Goal: Task Accomplishment & Management: Use online tool/utility

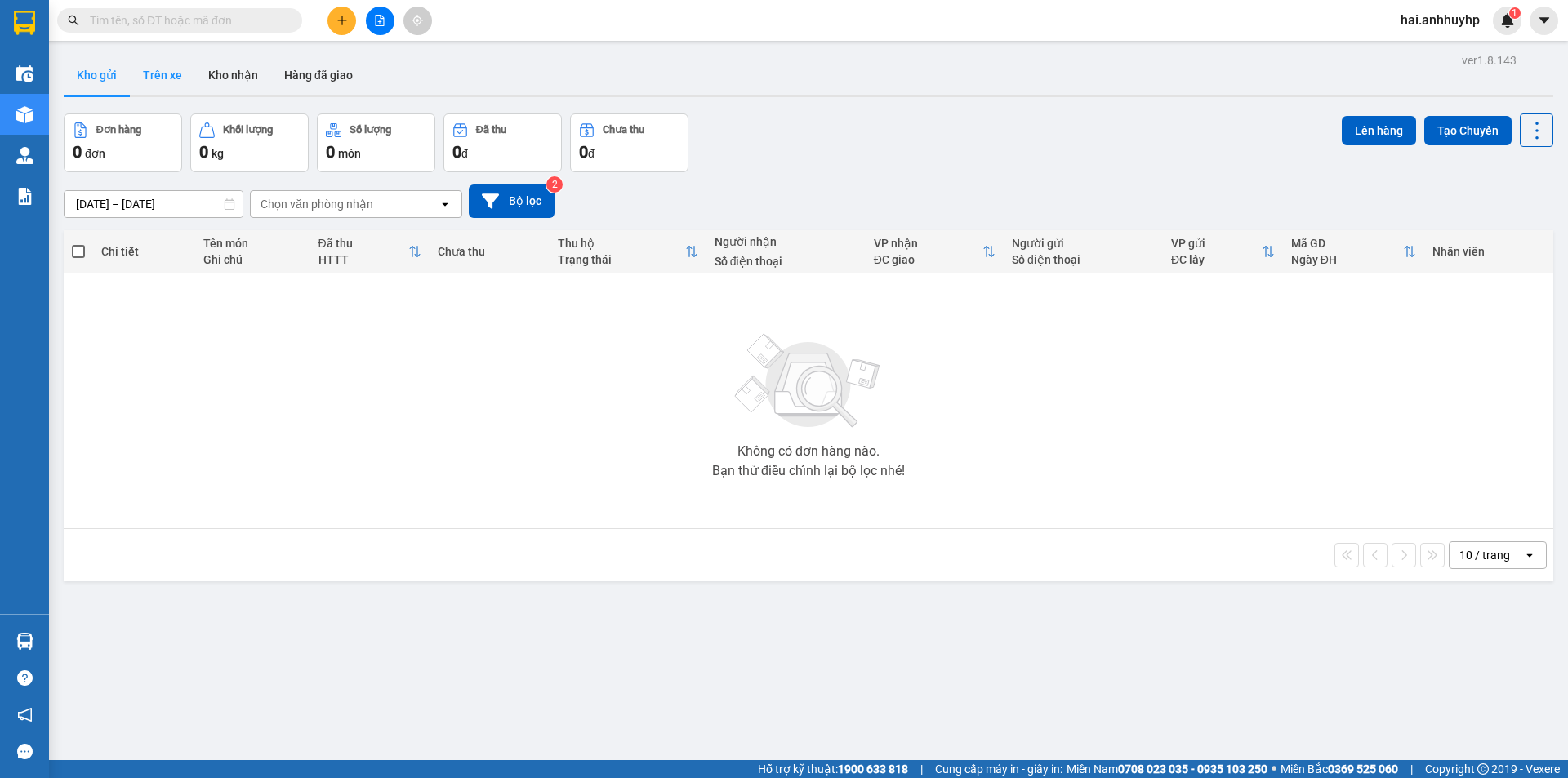
click at [191, 81] on button "Trên xe" at bounding box center [162, 75] width 65 height 39
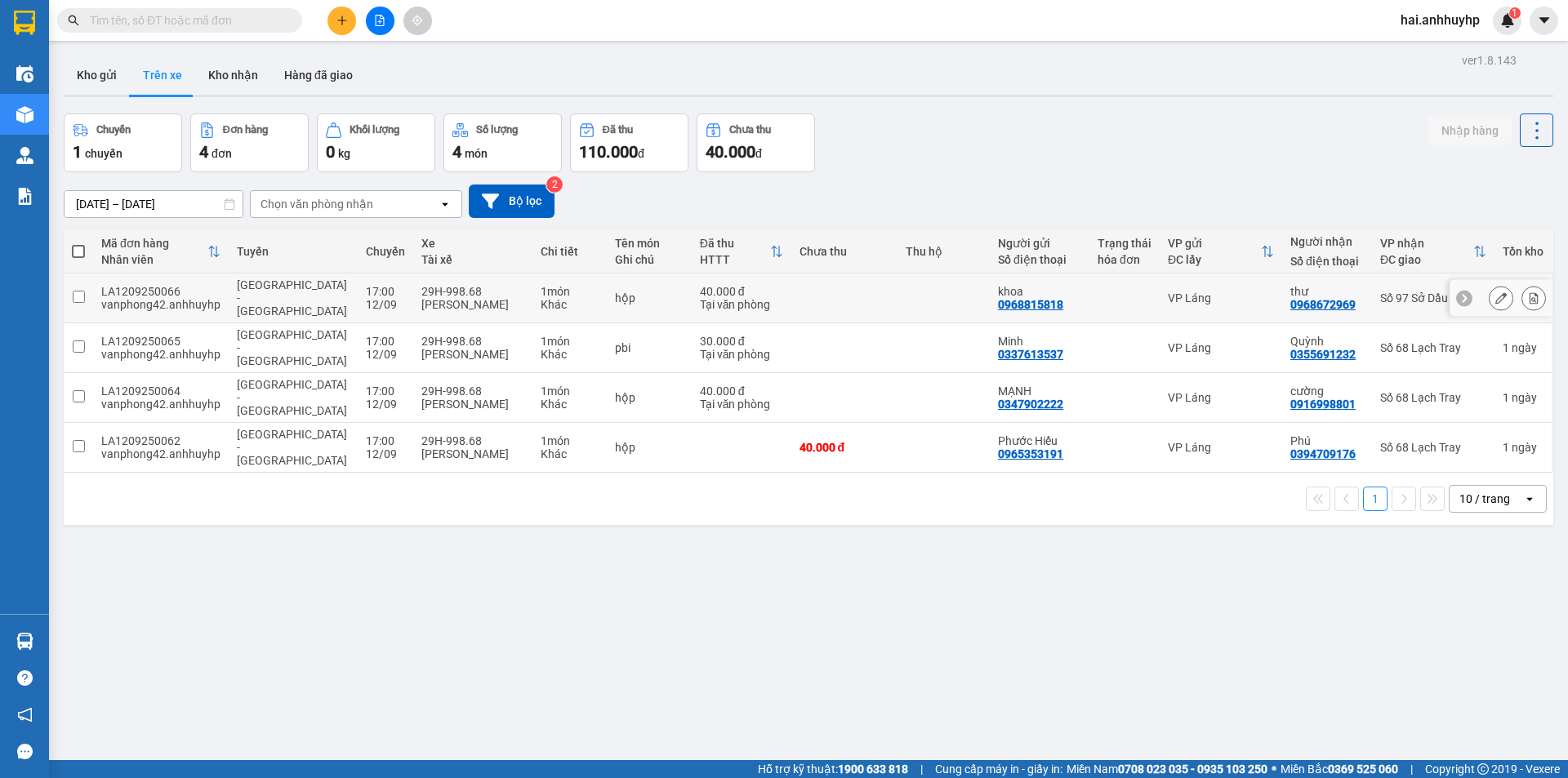
click at [73, 290] on input "checkbox" at bounding box center [79, 296] width 12 height 12
checkbox input "true"
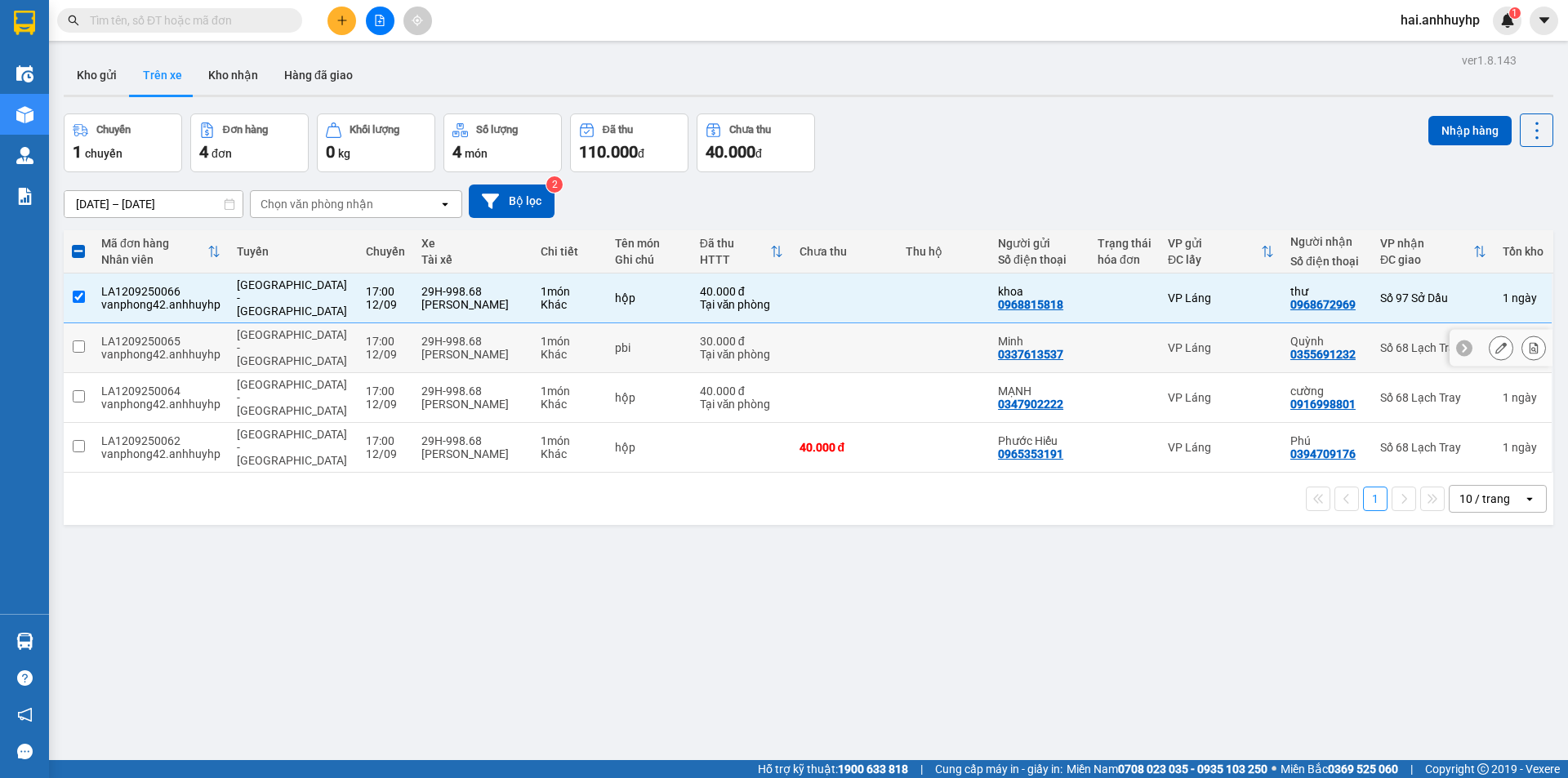
click at [73, 341] on input "checkbox" at bounding box center [79, 346] width 12 height 12
checkbox input "true"
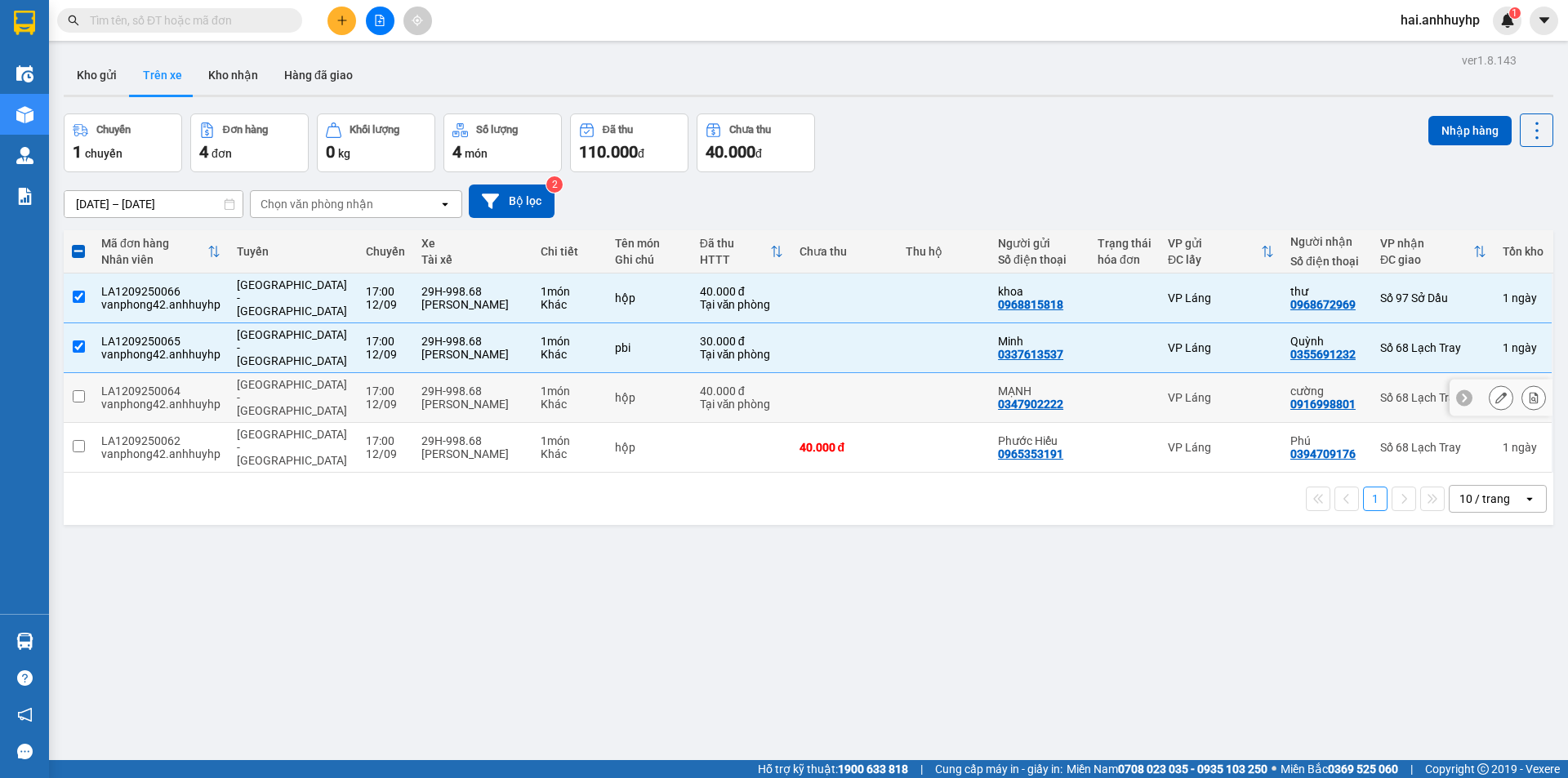
click at [76, 390] on input "checkbox" at bounding box center [79, 396] width 12 height 12
checkbox input "true"
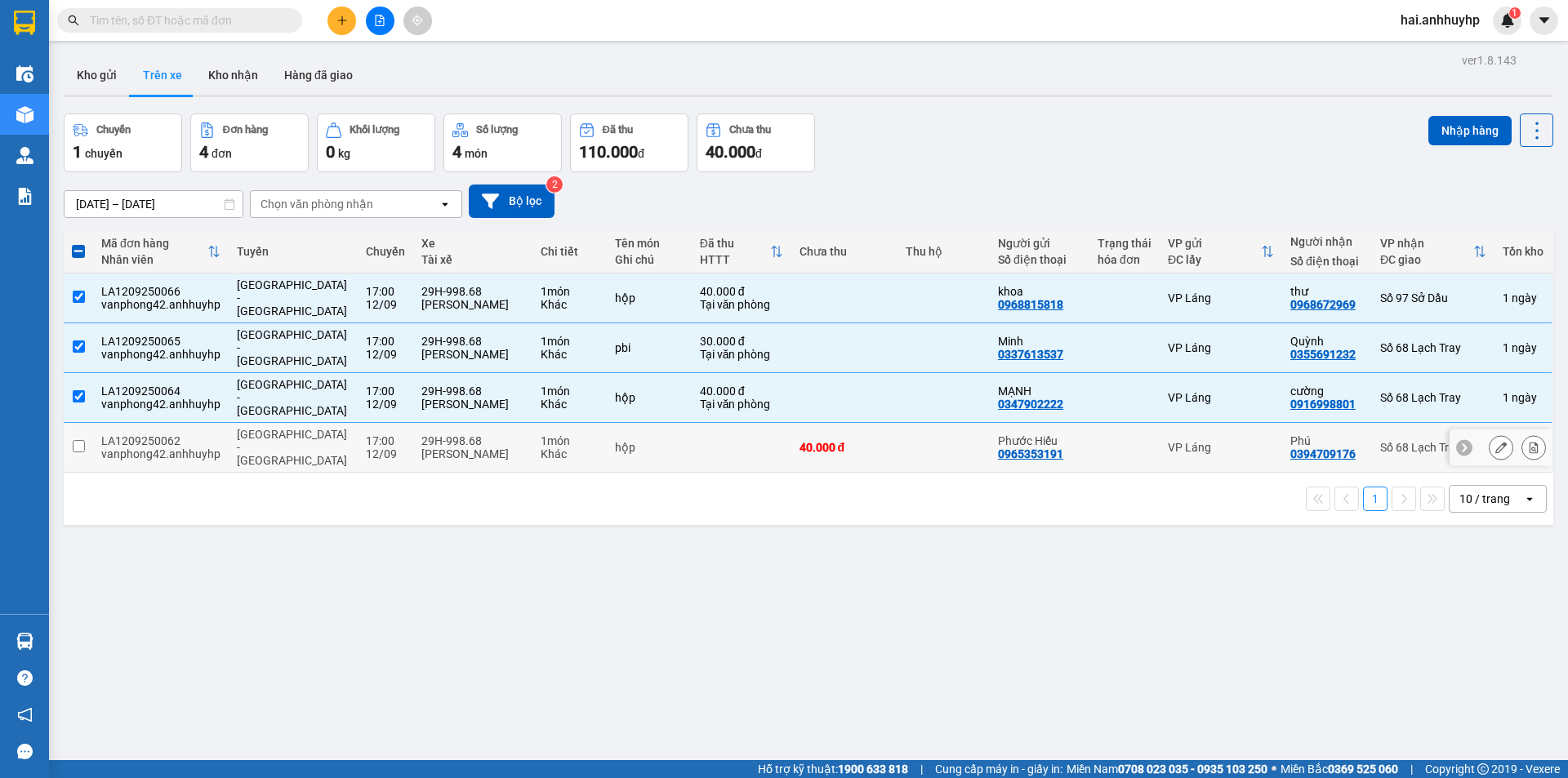
click at [79, 440] on input "checkbox" at bounding box center [79, 446] width 12 height 12
checkbox input "true"
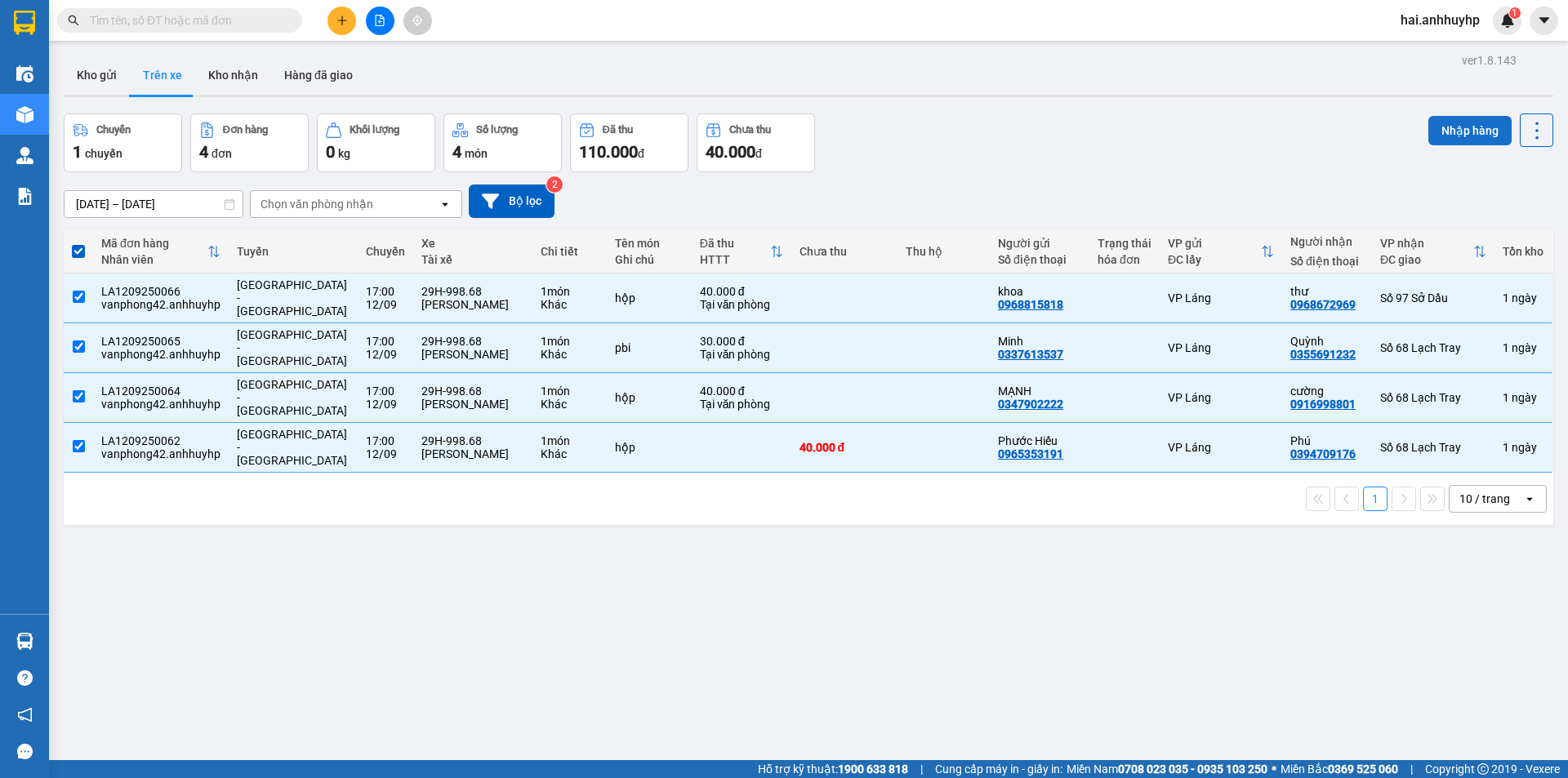
click at [1430, 121] on button "Nhập hàng" at bounding box center [1469, 130] width 83 height 29
checkbox input "false"
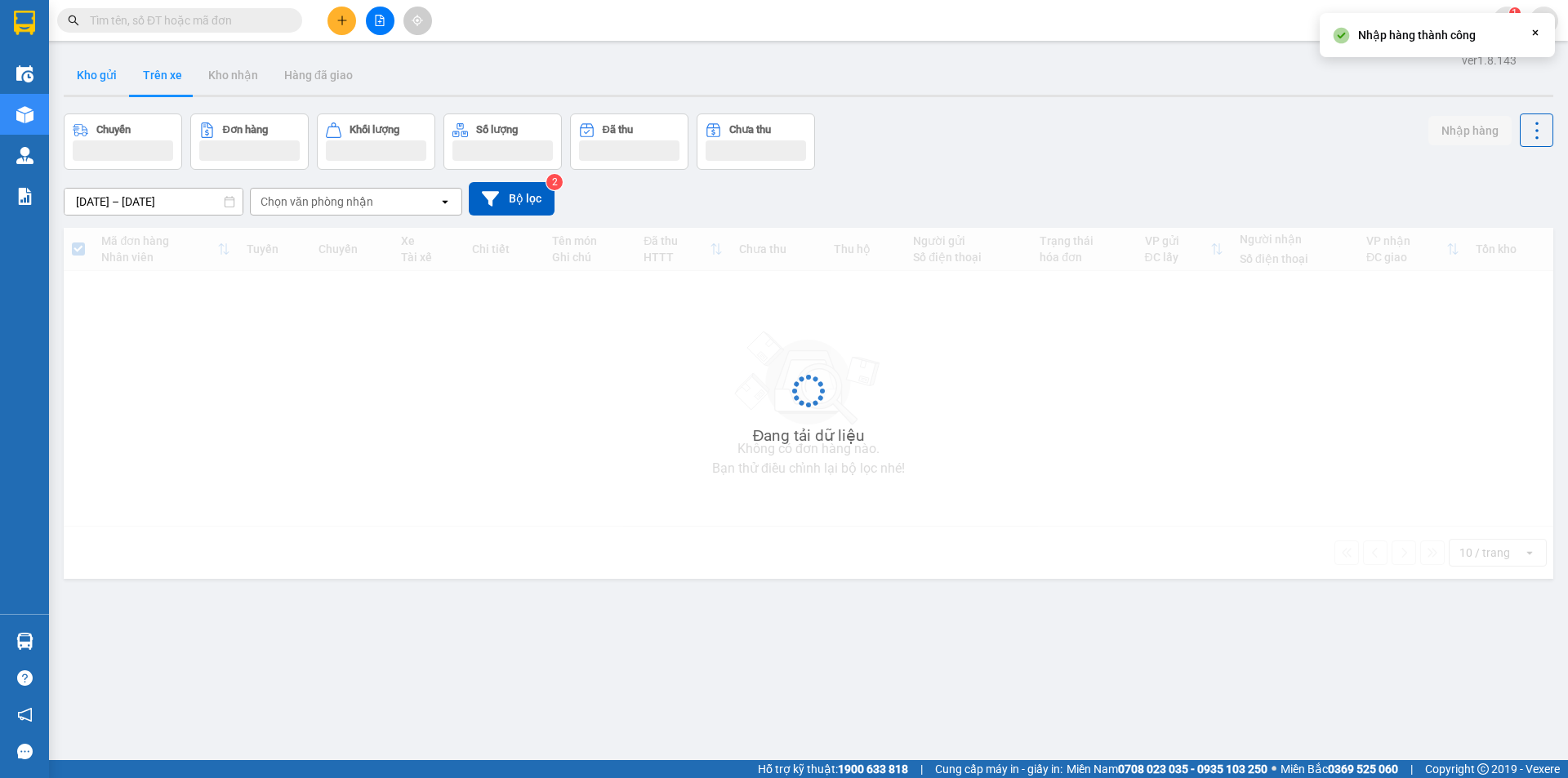
click at [91, 77] on button "Kho gửi" at bounding box center [97, 75] width 66 height 39
